Goal: Navigation & Orientation: Find specific page/section

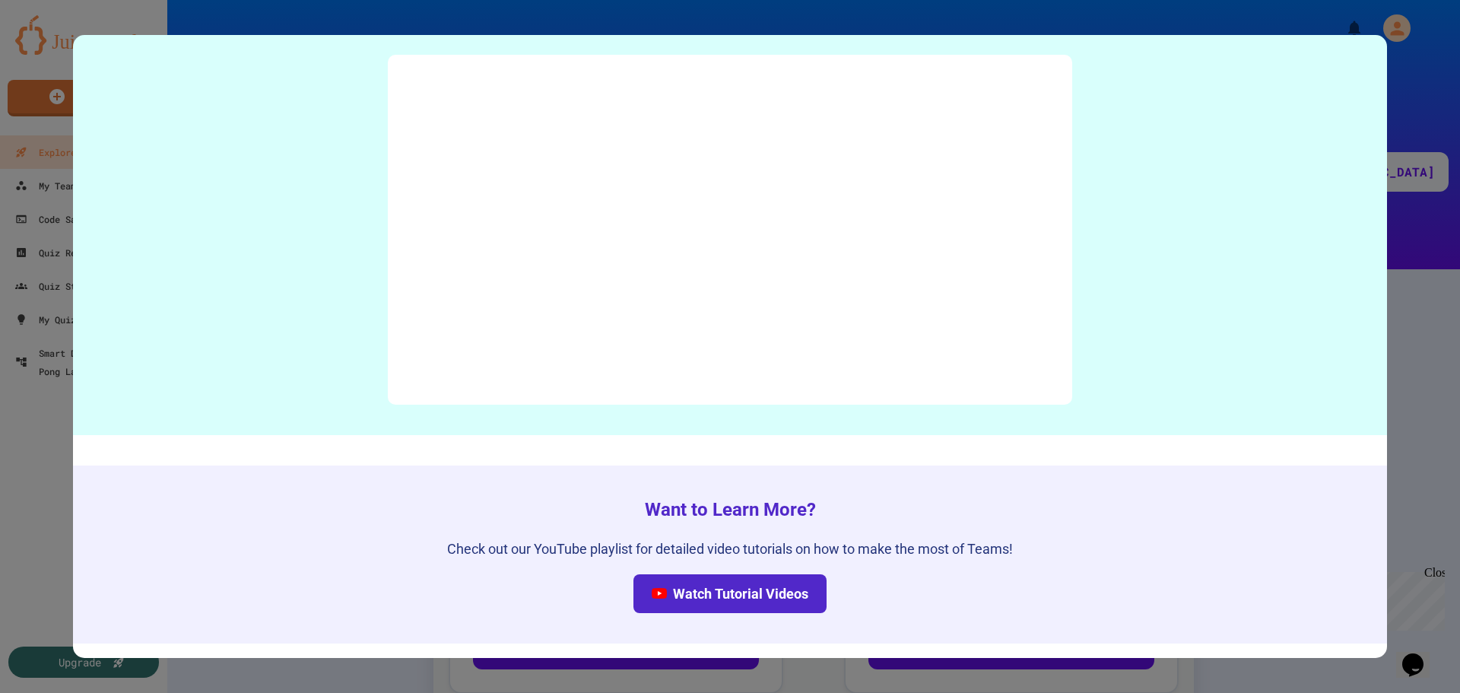
scroll to position [7491, 0]
click at [1412, 351] on div at bounding box center [730, 346] width 1460 height 693
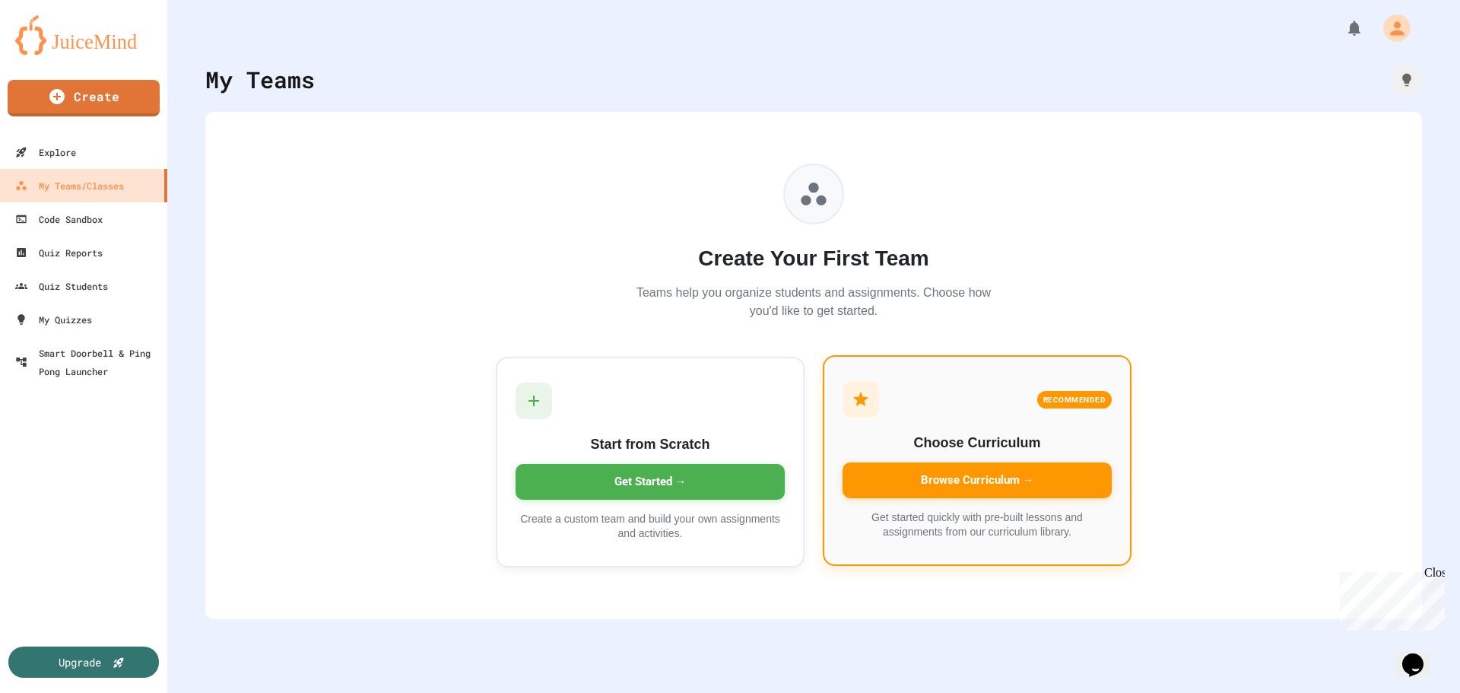
click at [978, 482] on div "Browse Curriculum →" at bounding box center [976, 480] width 269 height 36
